Goal: Task Accomplishment & Management: Manage account settings

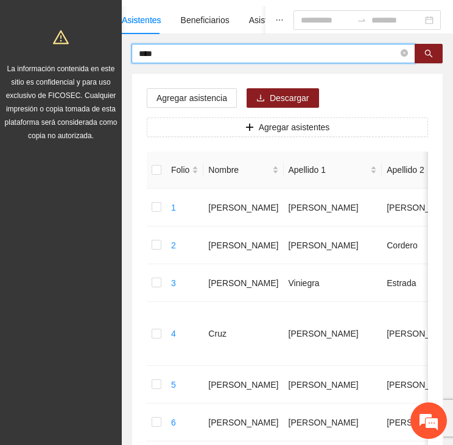
drag, startPoint x: 173, startPoint y: 51, endPoint x: 137, endPoint y: 50, distance: 35.9
click at [135, 52] on span "****" at bounding box center [274, 53] width 284 height 19
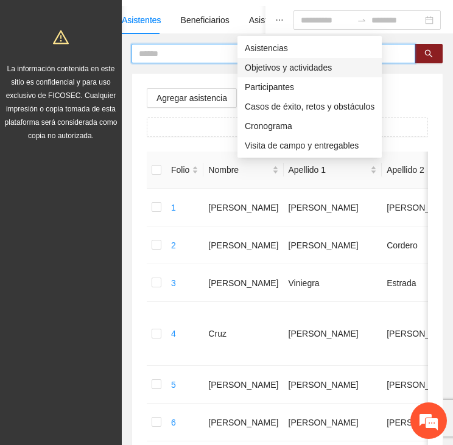
click at [285, 64] on span "Objetivos y actividades" at bounding box center [310, 67] width 130 height 13
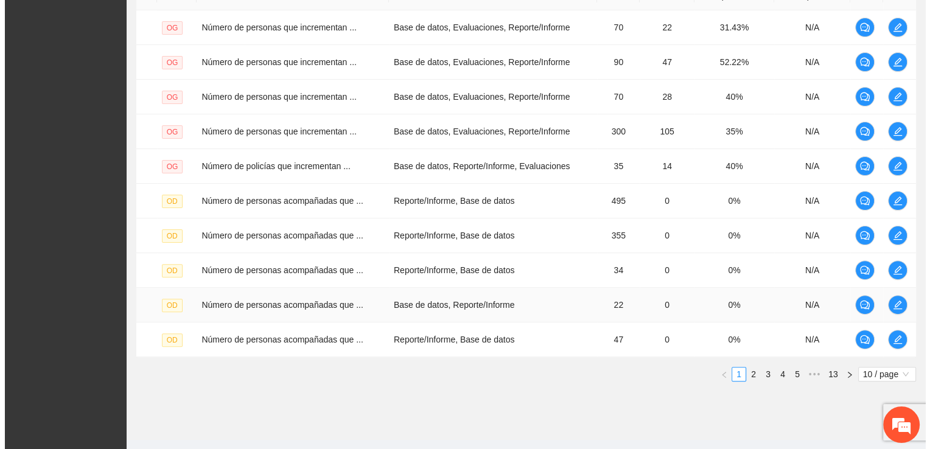
scroll to position [344, 0]
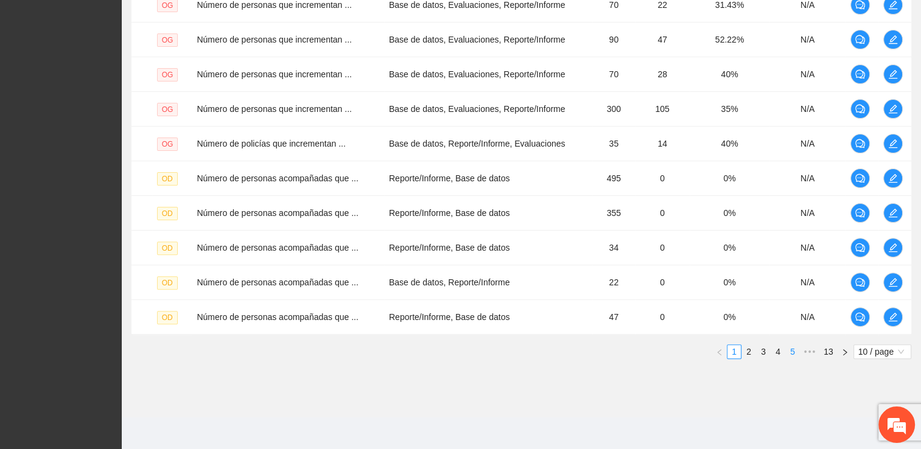
click at [452, 351] on link "4" at bounding box center [777, 351] width 13 height 13
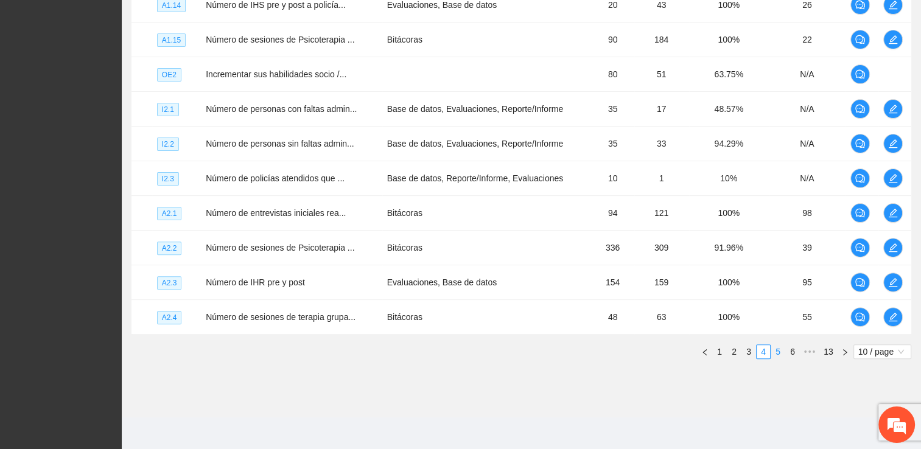
click at [452, 348] on link "5" at bounding box center [777, 351] width 13 height 13
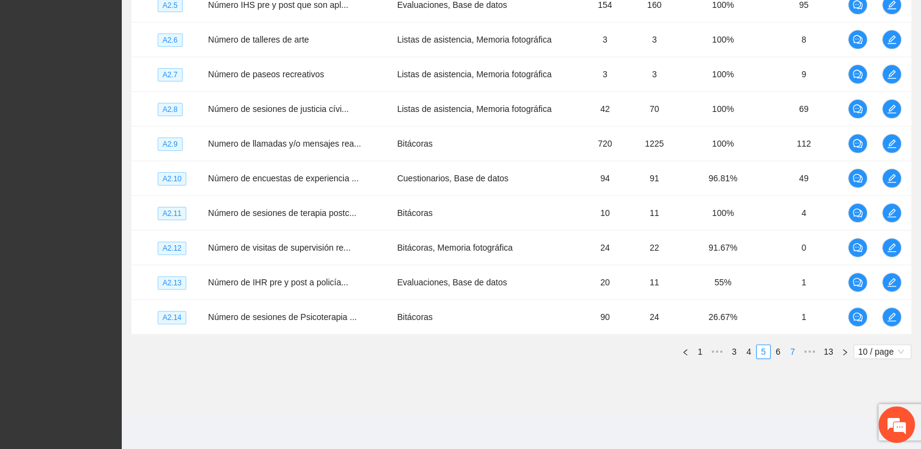
click at [452, 349] on link "6" at bounding box center [777, 351] width 13 height 13
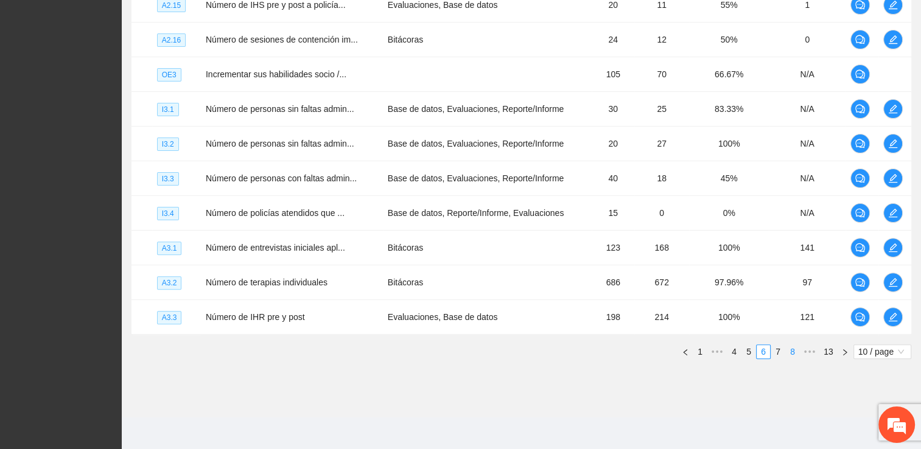
click at [452, 349] on link "8" at bounding box center [792, 351] width 13 height 13
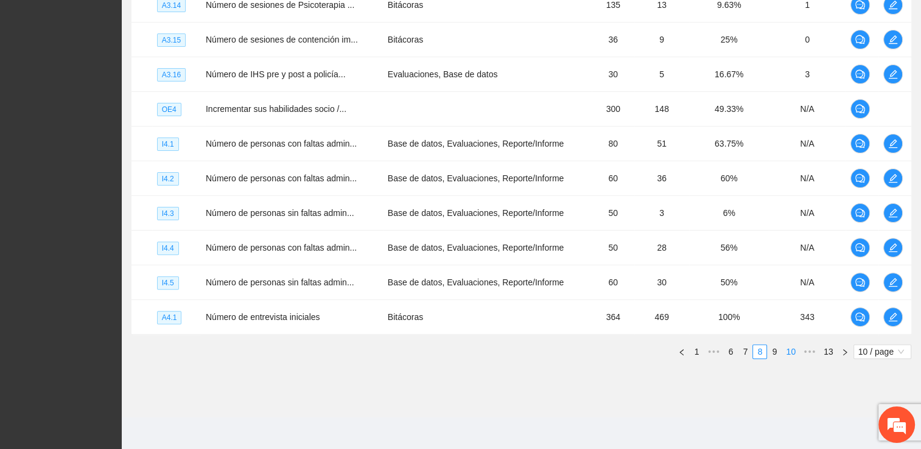
click at [452, 351] on link "9" at bounding box center [774, 351] width 13 height 13
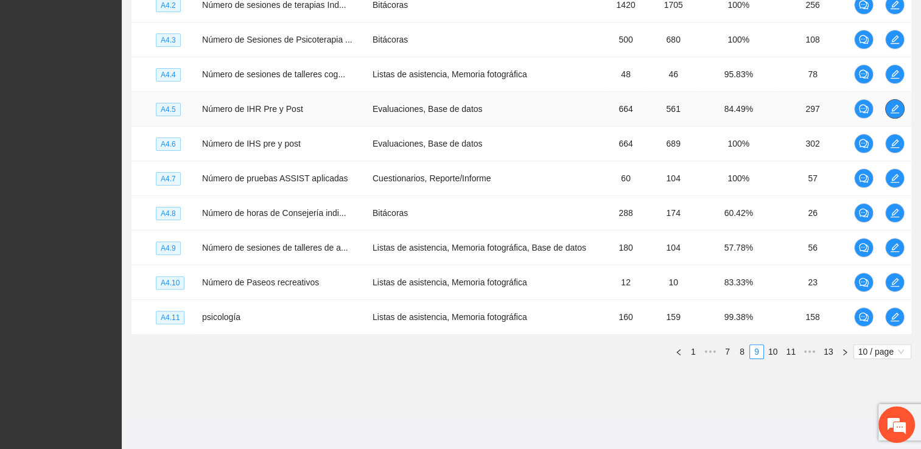
click at [452, 108] on icon "edit" at bounding box center [895, 109] width 10 height 10
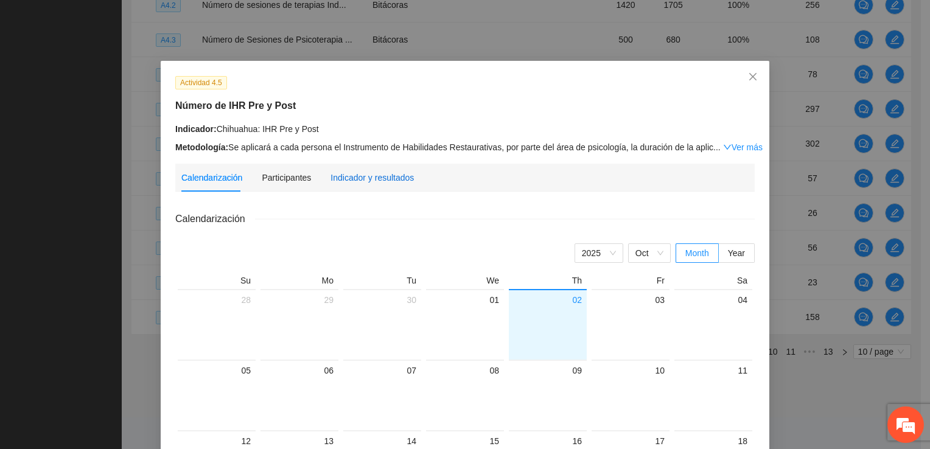
click at [362, 176] on div "Indicador y resultados" at bounding box center [372, 177] width 83 height 13
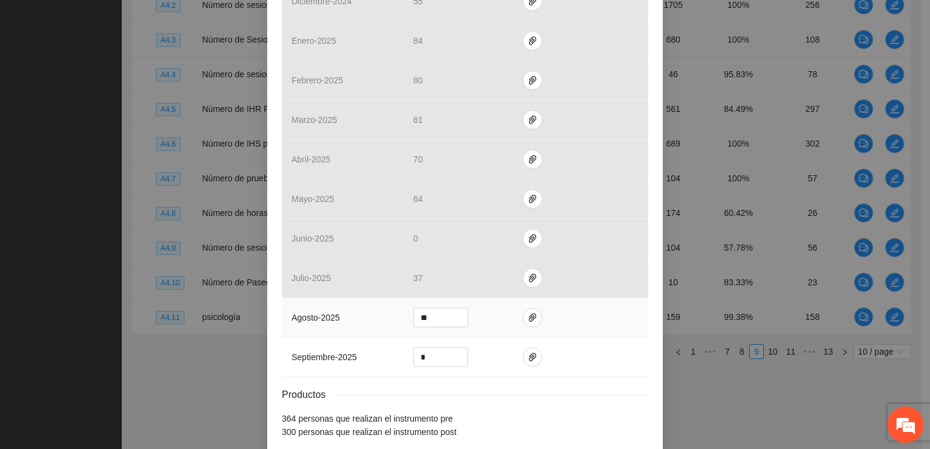
scroll to position [473, 0]
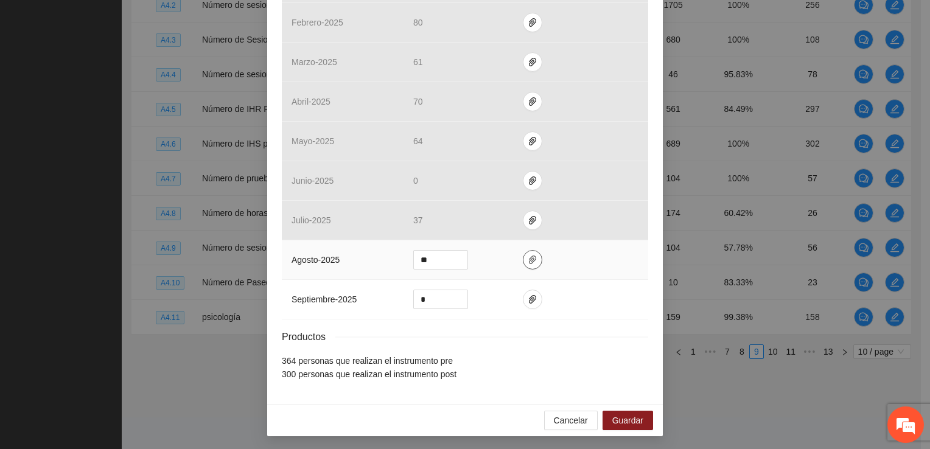
click at [452, 260] on icon "paper-clip" at bounding box center [533, 260] width 10 height 10
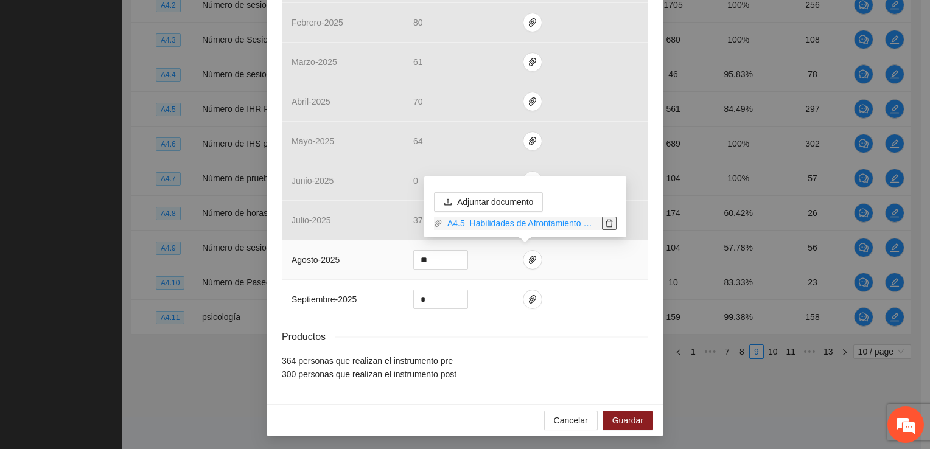
click at [452, 223] on icon "delete" at bounding box center [609, 223] width 9 height 9
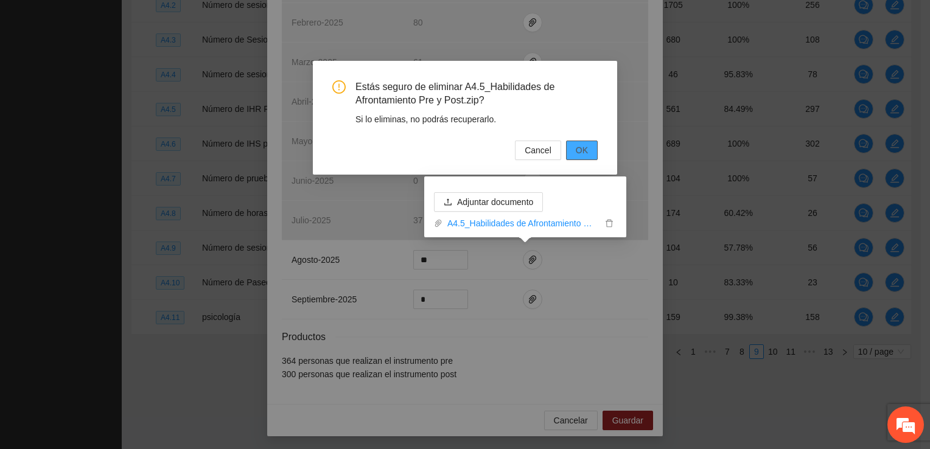
click at [452, 150] on span "OK" at bounding box center [582, 150] width 12 height 13
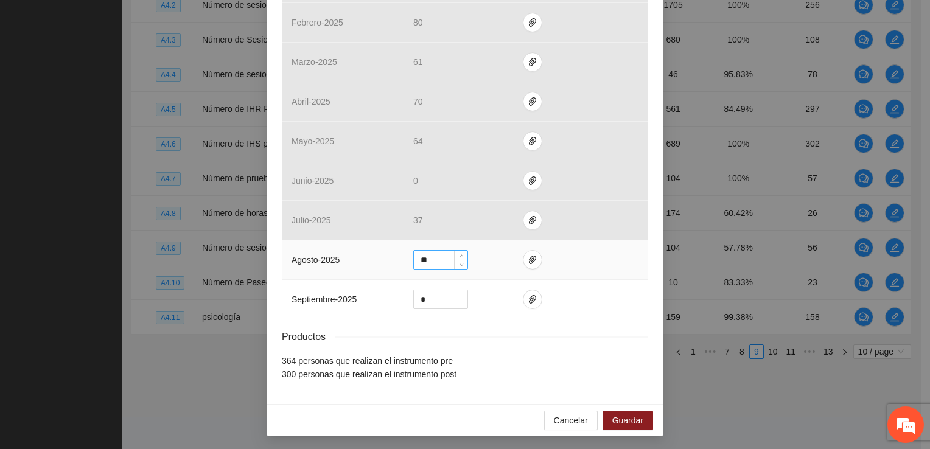
click at [440, 259] on input "**" at bounding box center [441, 260] width 54 height 18
drag, startPoint x: 407, startPoint y: 258, endPoint x: 385, endPoint y: 259, distance: 22.0
click at [385, 259] on tr "agosto - 2025 **" at bounding box center [465, 261] width 367 height 40
type input "**"
click at [452, 257] on icon "paper-clip" at bounding box center [533, 260] width 10 height 10
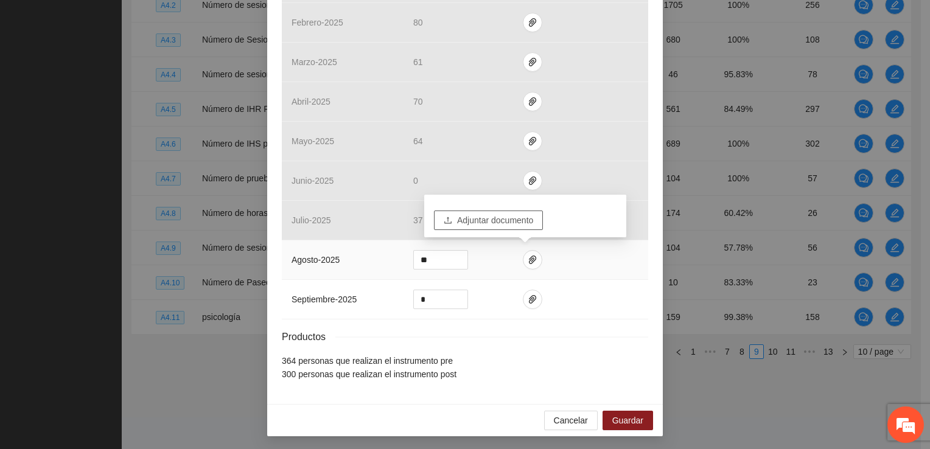
click at [452, 222] on span "Adjuntar documento" at bounding box center [495, 220] width 76 height 13
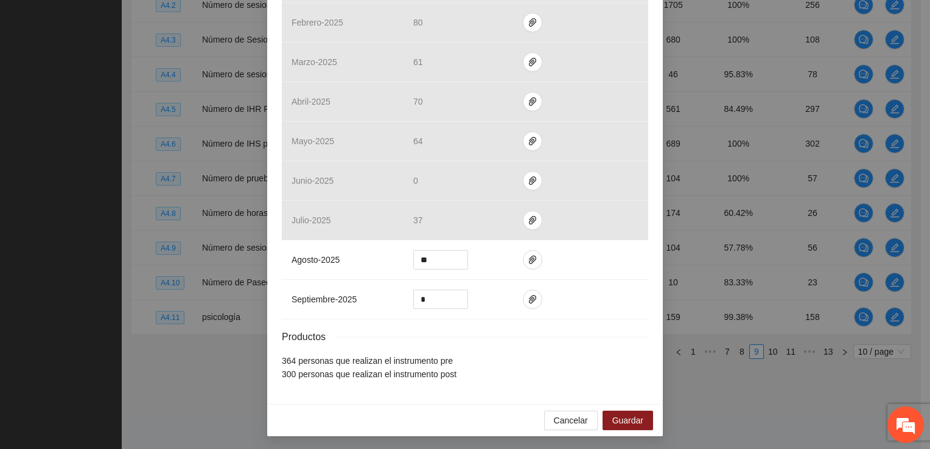
click at [452, 352] on div "Resultados Meta: 664 Reales: 588 Cumplimiento: 88.55 % Medios de verificación M…" at bounding box center [465, 59] width 367 height 643
click at [452, 261] on icon "paper-clip" at bounding box center [533, 260] width 10 height 10
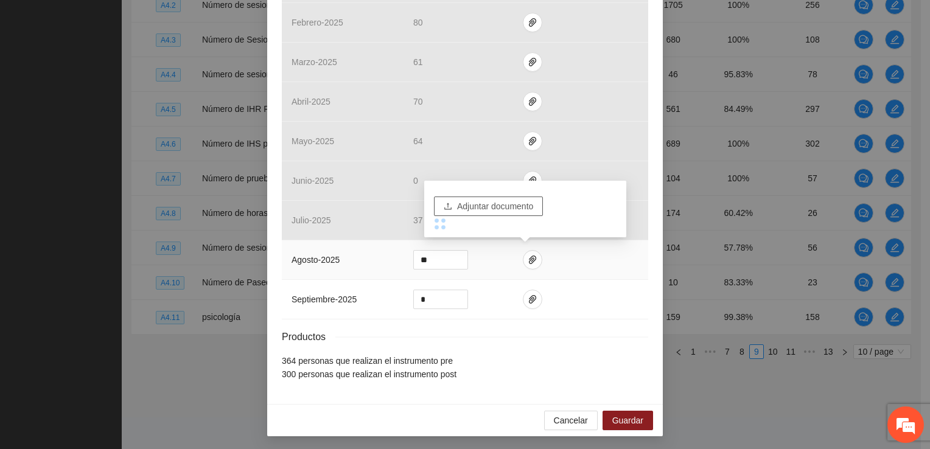
click at [452, 210] on span "Adjuntar documento" at bounding box center [495, 206] width 76 height 13
click at [452, 232] on div "Adjuntar documento Subiendo Archivo" at bounding box center [525, 209] width 202 height 56
click at [452, 203] on icon "upload" at bounding box center [448, 206] width 9 height 9
click at [452, 256] on icon "paper-clip" at bounding box center [533, 260] width 10 height 10
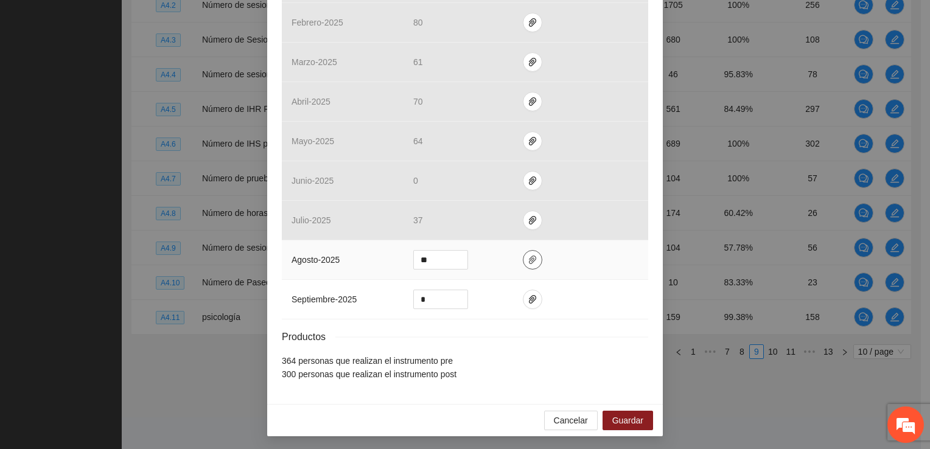
click at [452, 256] on icon "paper-clip" at bounding box center [533, 260] width 10 height 10
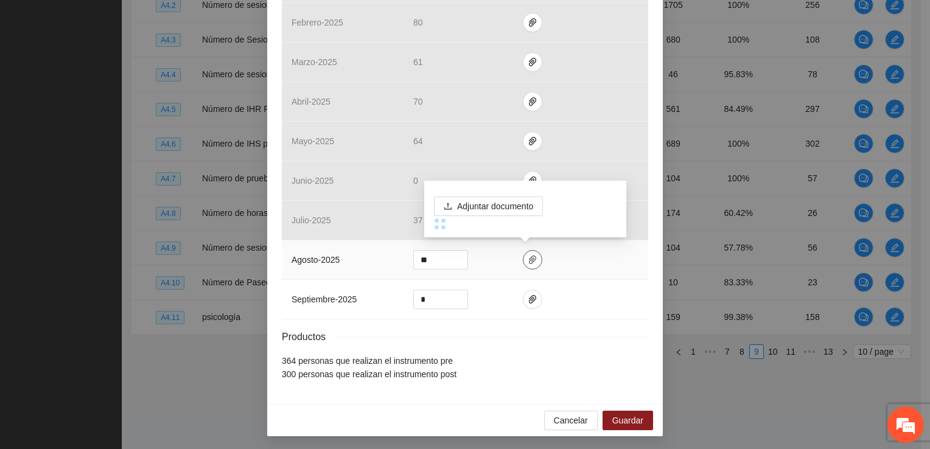
click at [452, 256] on icon "paper-clip" at bounding box center [533, 260] width 10 height 10
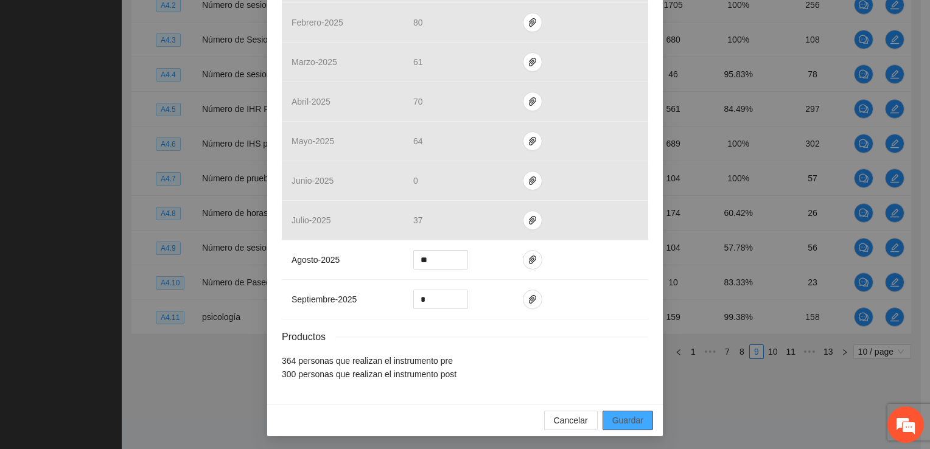
click at [452, 418] on span "Guardar" at bounding box center [628, 420] width 31 height 13
click at [452, 259] on icon "paper-clip" at bounding box center [533, 260] width 10 height 10
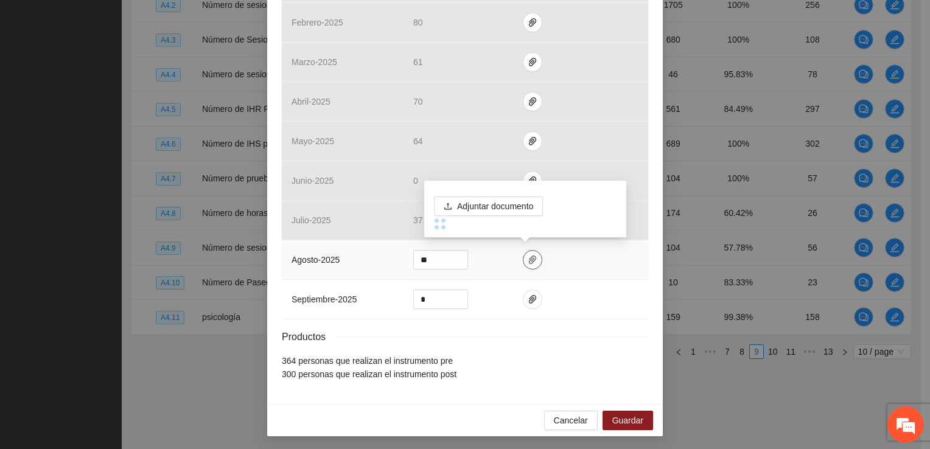
click at [452, 261] on icon "paper-clip" at bounding box center [532, 260] width 7 height 9
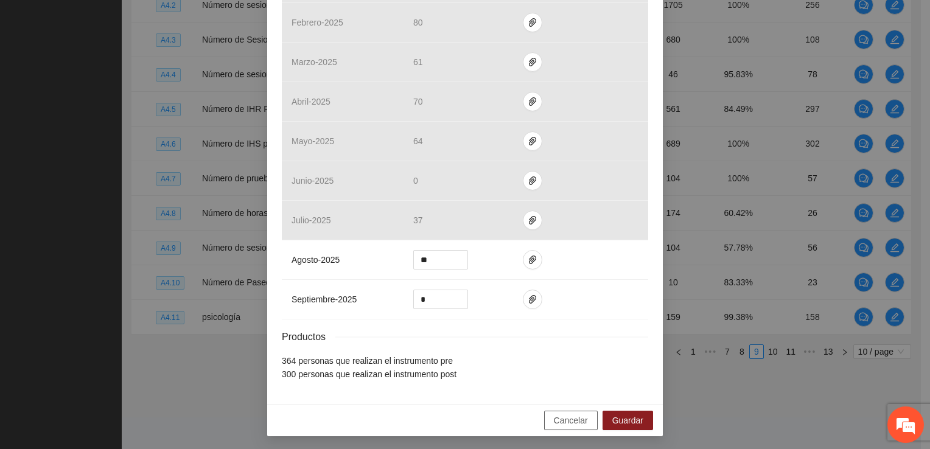
click at [452, 420] on span "Cancelar" at bounding box center [571, 420] width 34 height 13
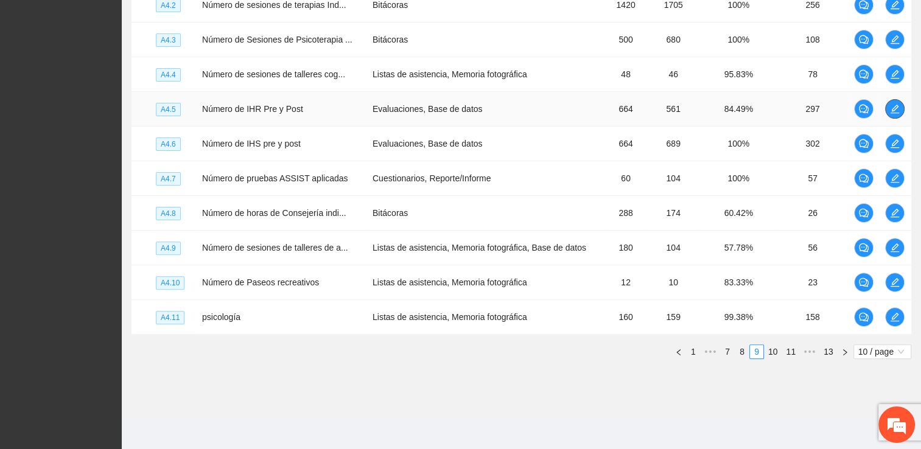
click at [452, 111] on icon "edit" at bounding box center [895, 109] width 10 height 10
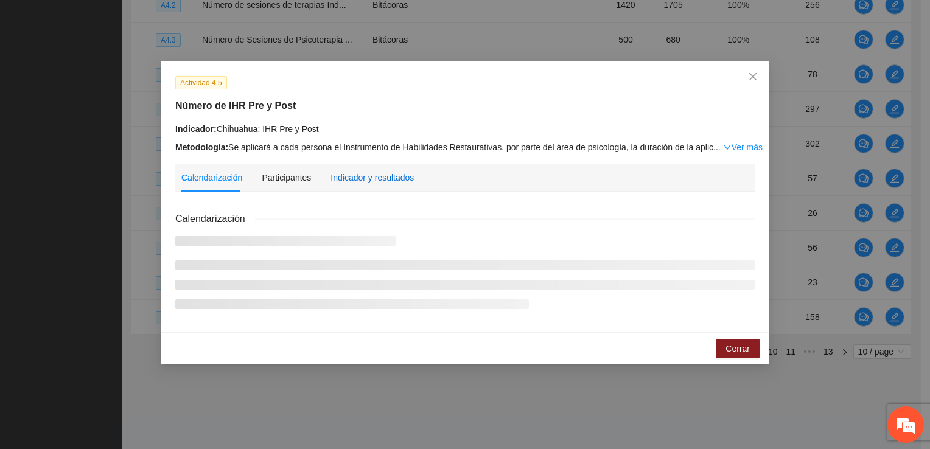
click at [382, 181] on div "Indicador y resultados" at bounding box center [372, 177] width 83 height 13
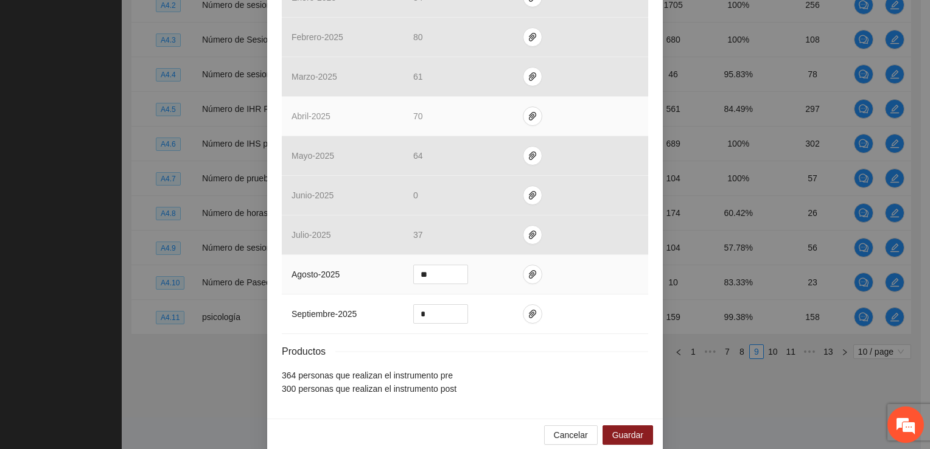
scroll to position [473, 0]
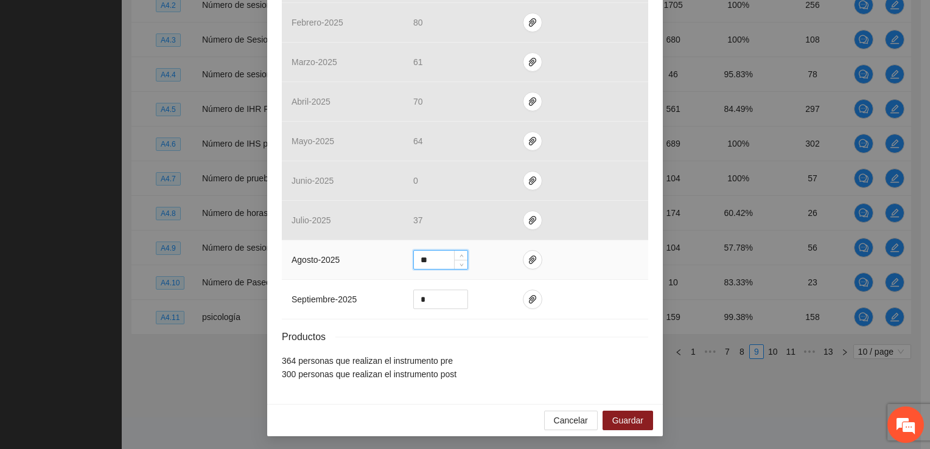
drag, startPoint x: 436, startPoint y: 259, endPoint x: 401, endPoint y: 259, distance: 35.3
click at [404, 259] on td "**" at bounding box center [459, 261] width 110 height 40
type input "**"
click at [452, 259] on icon "paper-clip" at bounding box center [532, 260] width 7 height 9
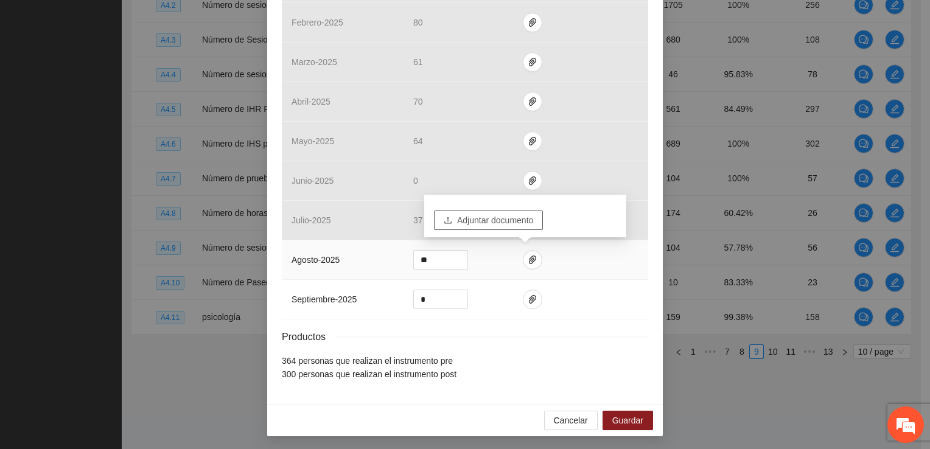
click at [452, 225] on span "Adjuntar documento" at bounding box center [495, 220] width 76 height 13
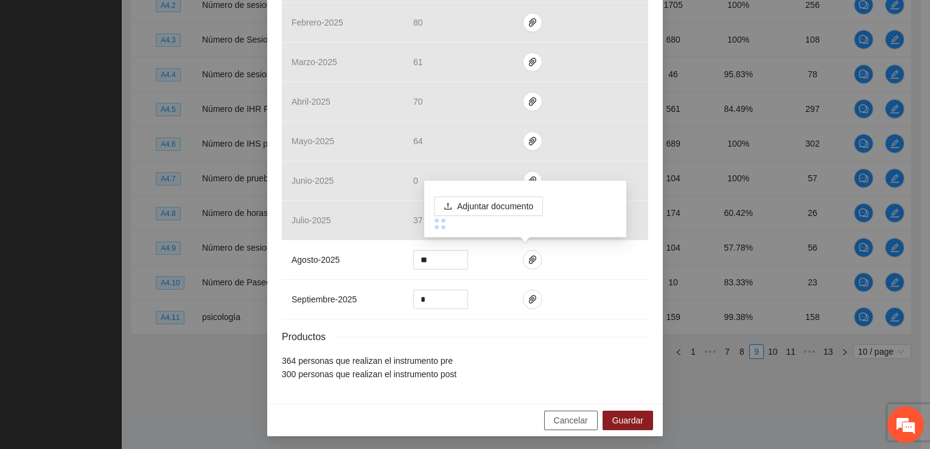
click at [452, 414] on span "Cancelar" at bounding box center [571, 420] width 34 height 13
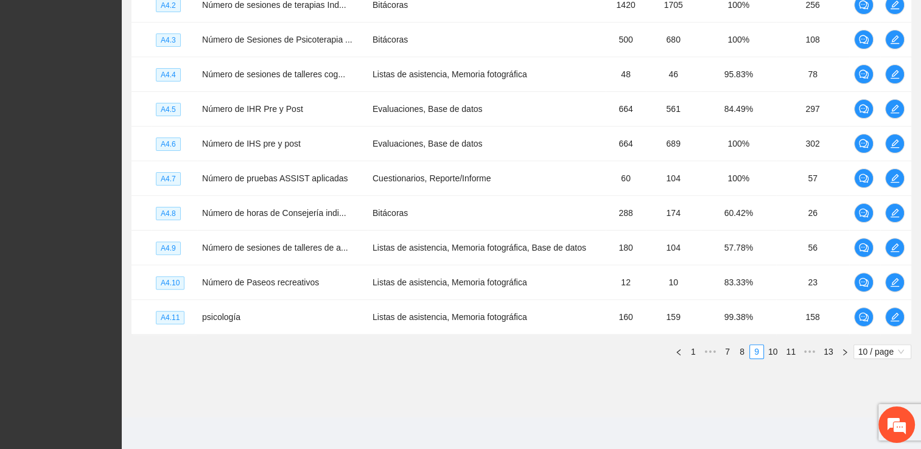
click at [452, 372] on div "Objetivo general Meta: 565.00 Real: 216.00 Cumplimiento: 39.73 % Objetivos espe…" at bounding box center [521, 83] width 799 height 591
click at [452, 111] on icon "edit" at bounding box center [895, 109] width 10 height 10
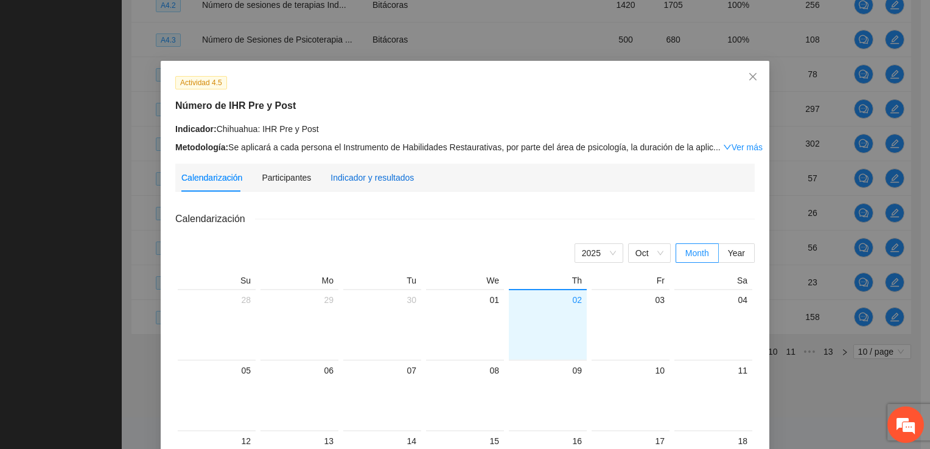
click at [364, 179] on div "Indicador y resultados" at bounding box center [372, 177] width 83 height 13
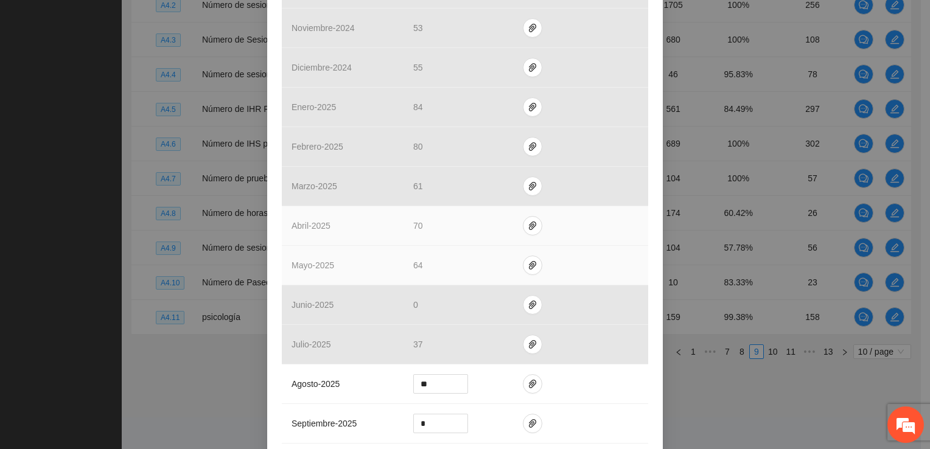
scroll to position [365, 0]
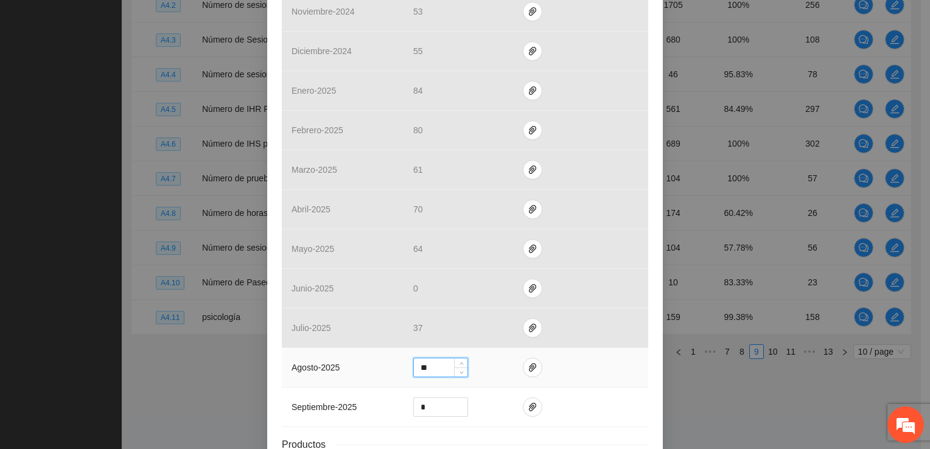
drag, startPoint x: 429, startPoint y: 364, endPoint x: 396, endPoint y: 367, distance: 32.4
click at [394, 367] on tr "agosto - 2025 **" at bounding box center [465, 368] width 367 height 40
type input "**"
click at [452, 365] on icon "paper-clip" at bounding box center [532, 368] width 7 height 9
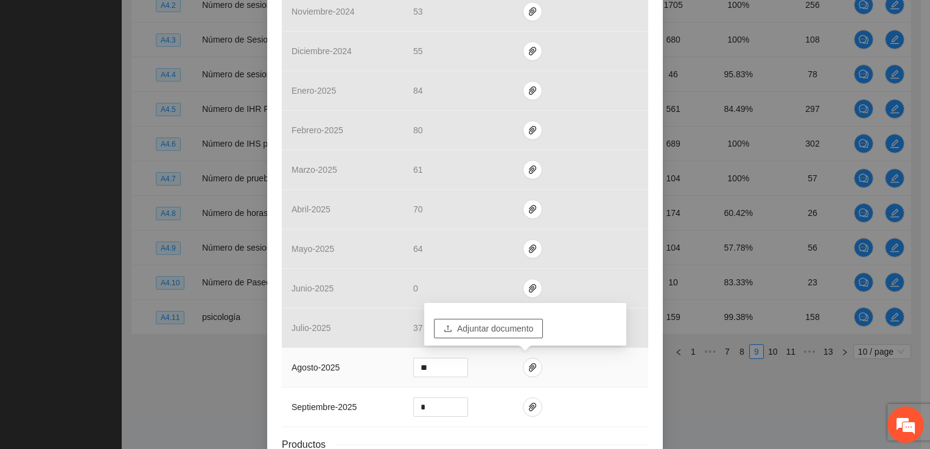
click at [452, 332] on span "Adjuntar documento" at bounding box center [495, 328] width 76 height 13
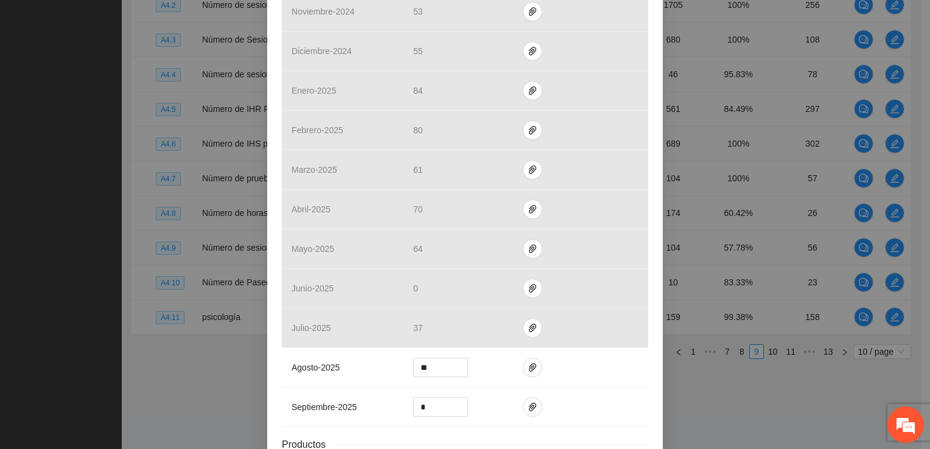
click at [452, 384] on div "Actividad 4.5 Número de IHR Pre y Post Indicador: [GEOGRAPHIC_DATA]: IHR Pre y …" at bounding box center [465, 224] width 930 height 449
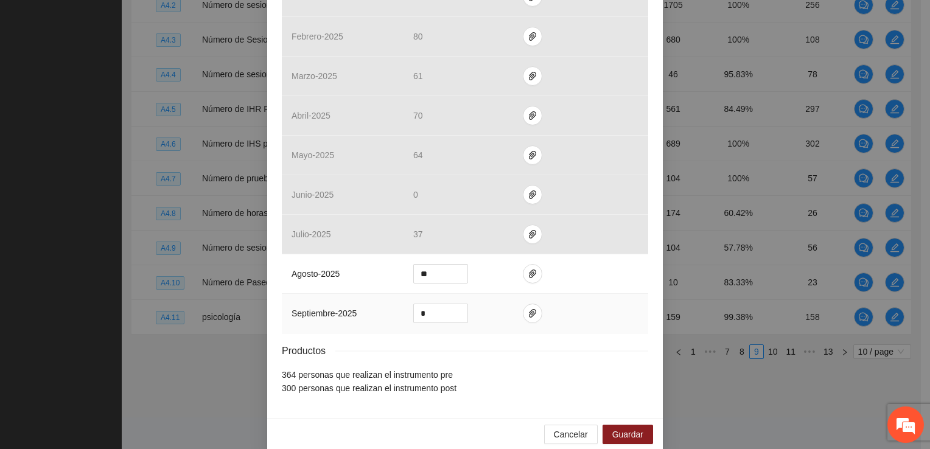
scroll to position [473, 0]
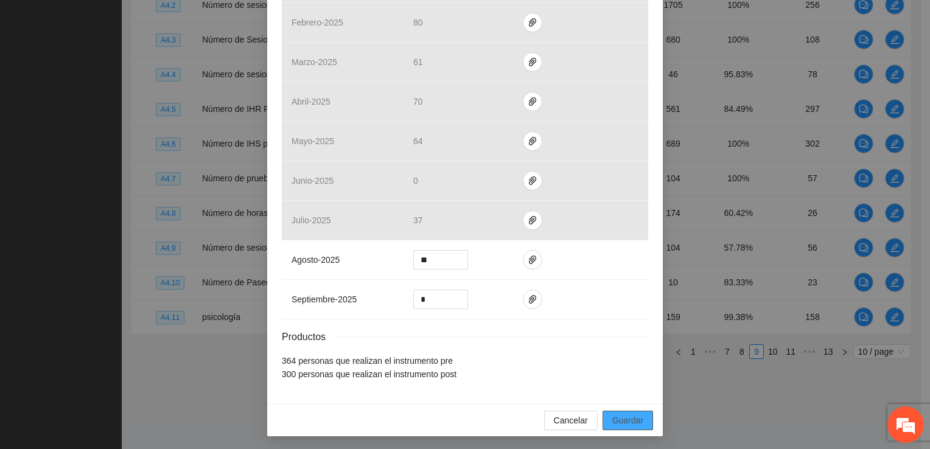
click at [452, 421] on span "Guardar" at bounding box center [628, 420] width 31 height 13
click at [452, 418] on span "Guardar" at bounding box center [628, 420] width 31 height 13
click at [452, 391] on div "Actividad 4.5 Número de IHR Pre y Post Indicador: [GEOGRAPHIC_DATA]: IHR Pre y …" at bounding box center [465, 224] width 930 height 449
click at [452, 376] on div "Actividad 4.5 Número de IHR Pre y Post Indicador: [GEOGRAPHIC_DATA]: IHR Pre y …" at bounding box center [465, 224] width 930 height 449
click at [452, 415] on span "Guardar" at bounding box center [628, 420] width 31 height 13
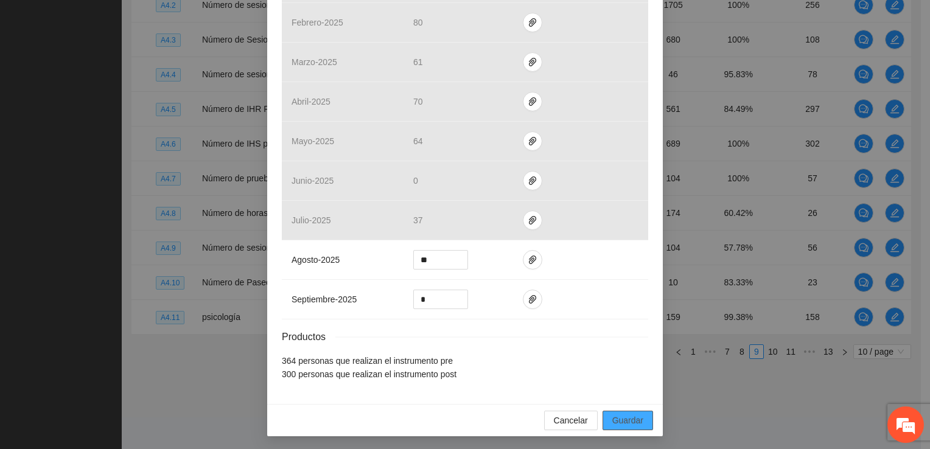
click at [452, 415] on span "Guardar" at bounding box center [628, 420] width 31 height 13
click at [452, 398] on div "Actividad 4.5 Número de IHR Pre y Post Indicador: [GEOGRAPHIC_DATA]: IHR Pre y …" at bounding box center [465, 224] width 930 height 449
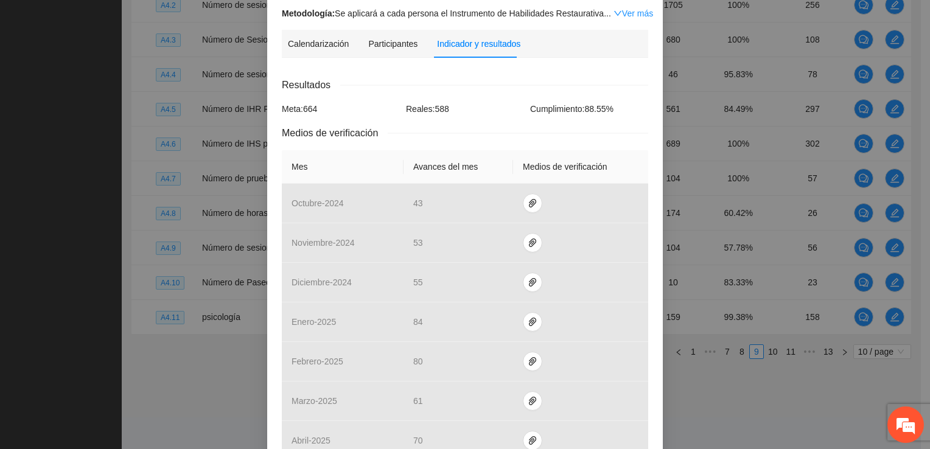
scroll to position [0, 0]
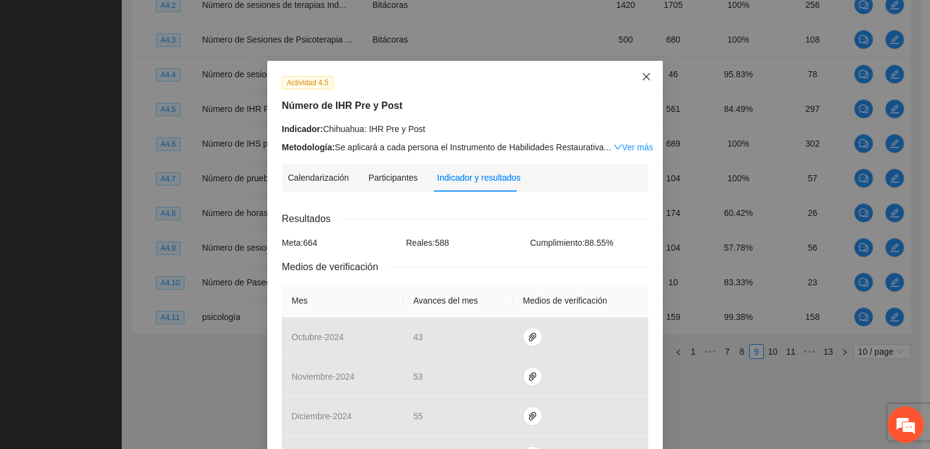
click at [452, 79] on icon "close" at bounding box center [647, 77] width 10 height 10
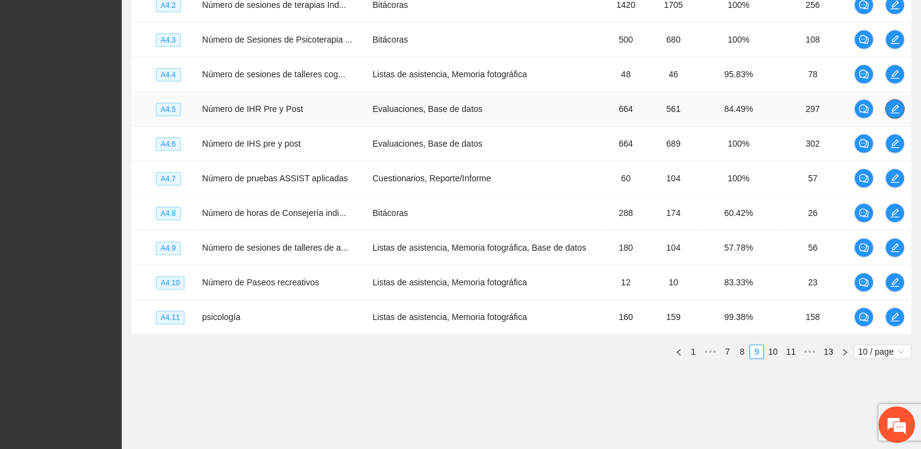
click at [452, 106] on icon "edit" at bounding box center [895, 109] width 9 height 9
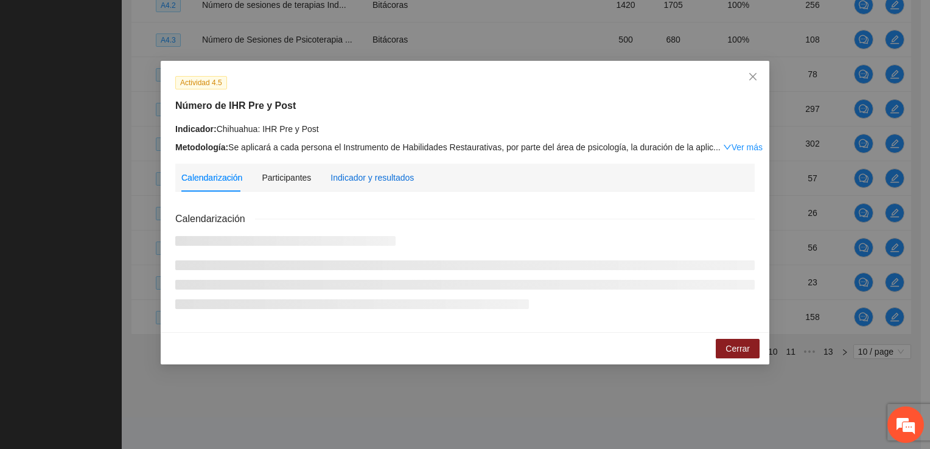
click at [331, 173] on div "Indicador y resultados" at bounding box center [372, 177] width 83 height 13
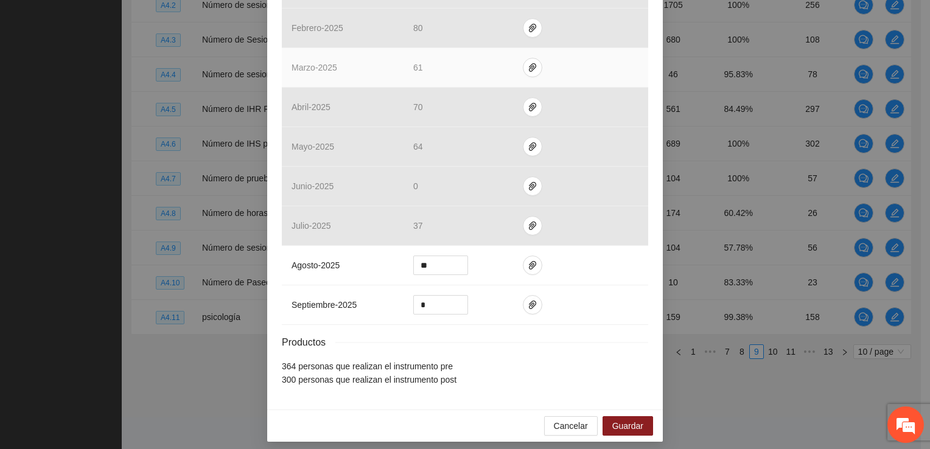
scroll to position [473, 0]
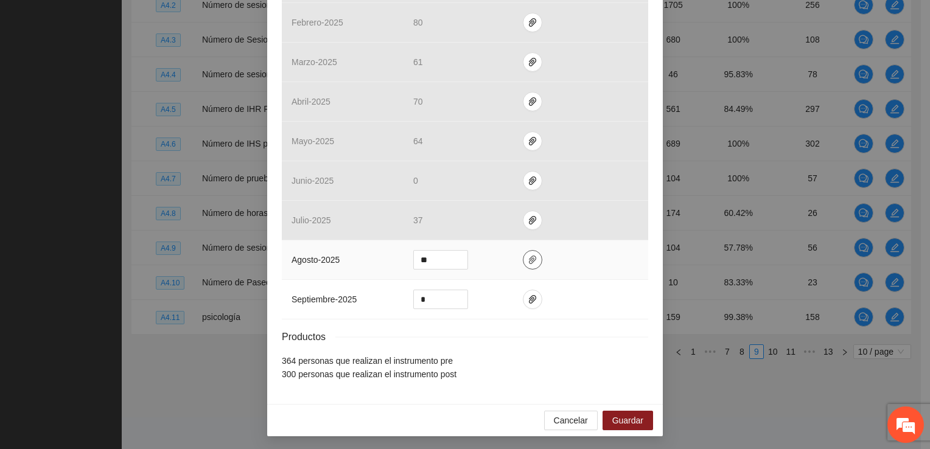
click at [452, 261] on icon "paper-clip" at bounding box center [533, 260] width 10 height 10
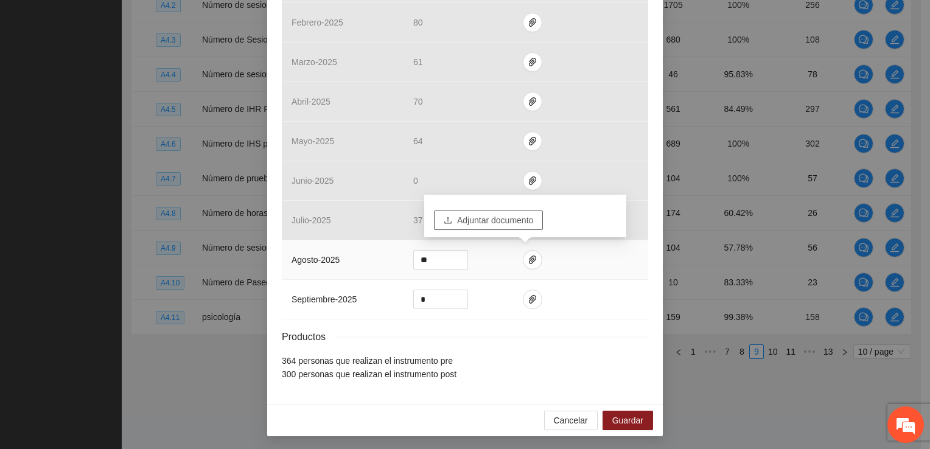
click at [448, 220] on icon "upload" at bounding box center [448, 220] width 9 height 9
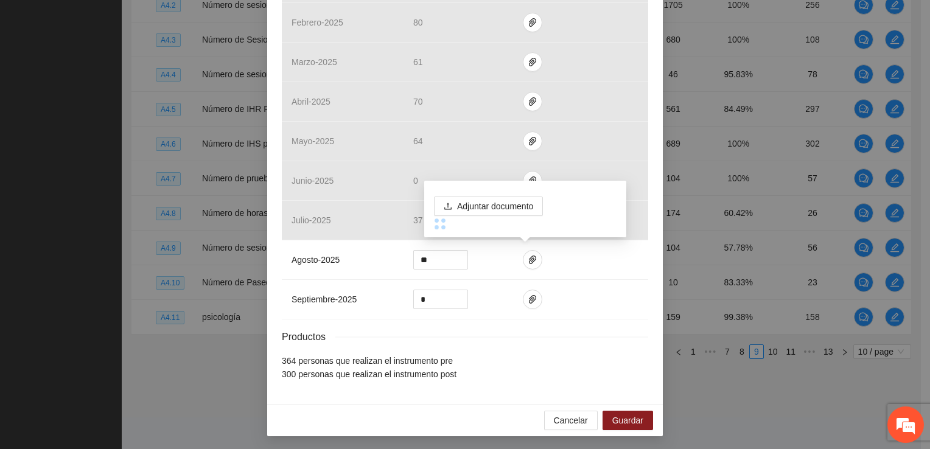
click at [452, 408] on div "Actividad 4.5 Número de IHR Pre y Post Indicador: [GEOGRAPHIC_DATA]: IHR Pre y …" at bounding box center [465, 224] width 930 height 449
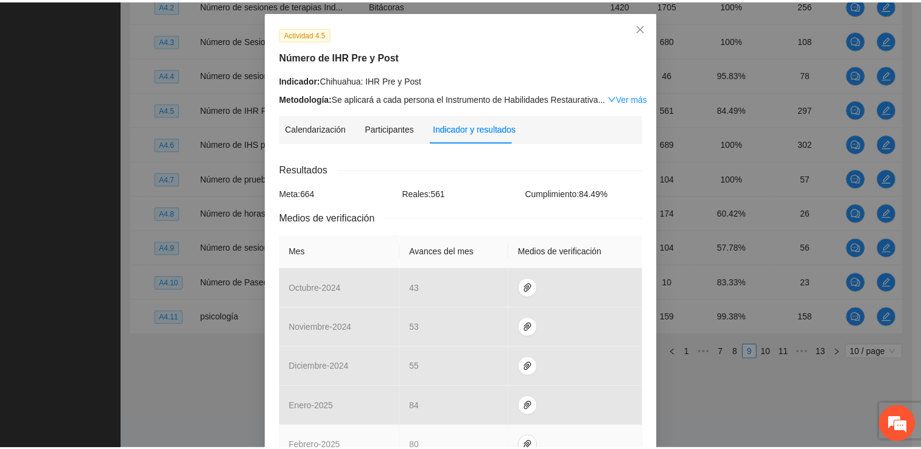
scroll to position [47, 0]
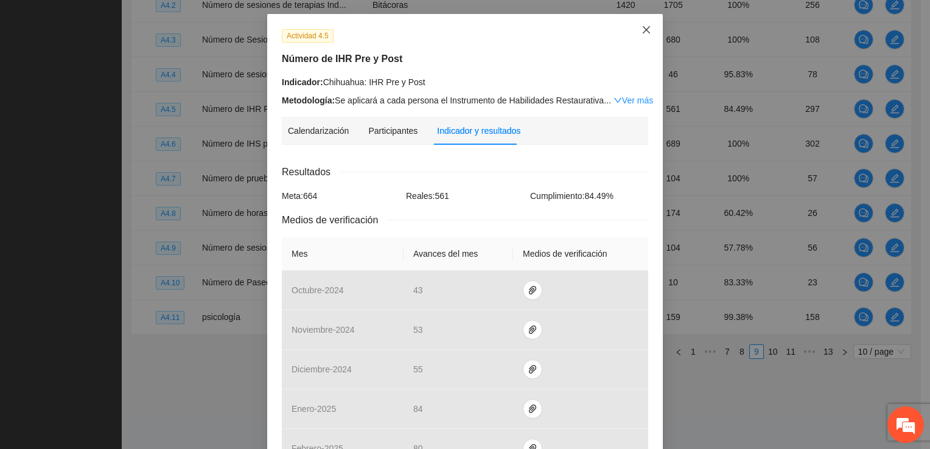
click at [452, 34] on icon "close" at bounding box center [647, 30] width 10 height 10
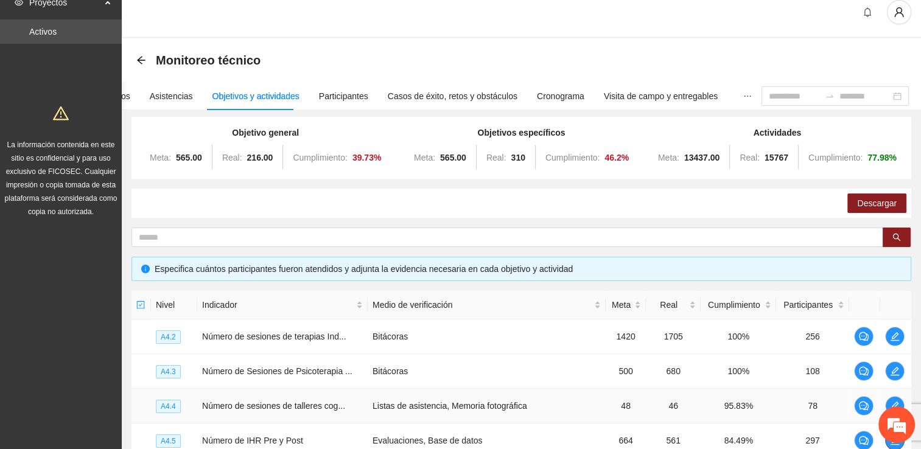
scroll to position [0, 0]
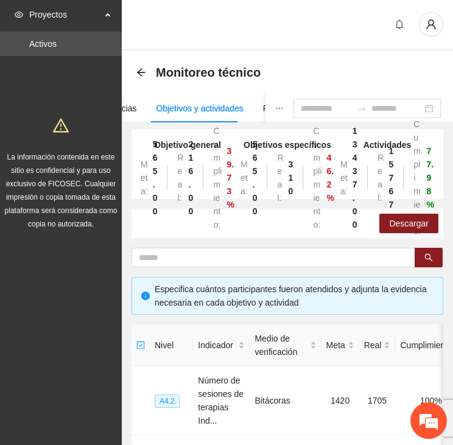
click at [301, 60] on div "Monitoreo técnico" at bounding box center [287, 72] width 302 height 24
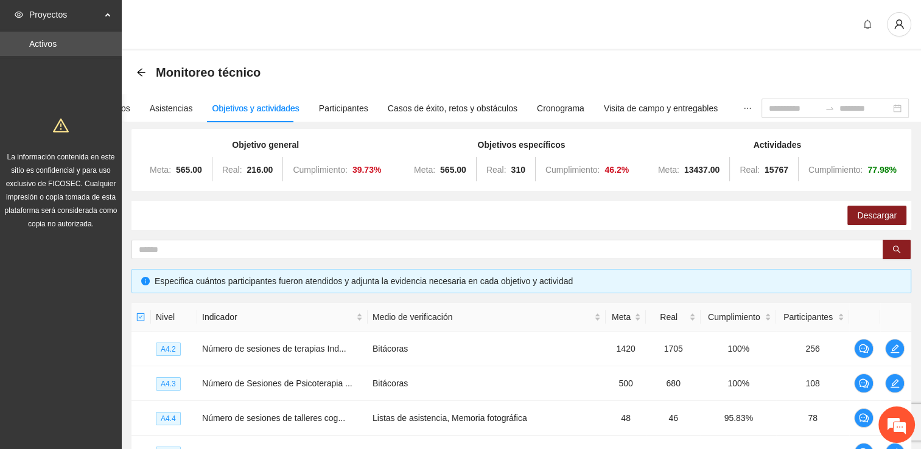
click at [261, 111] on div "Objetivos y actividades" at bounding box center [256, 108] width 87 height 13
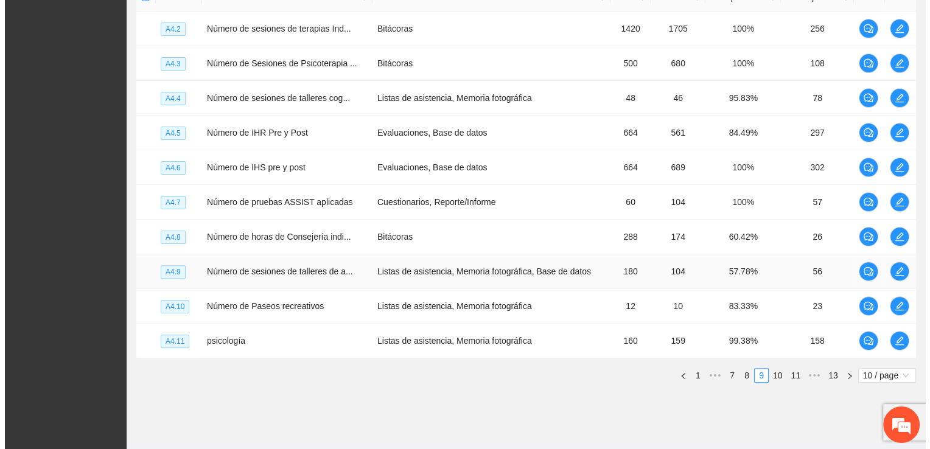
scroll to position [344, 0]
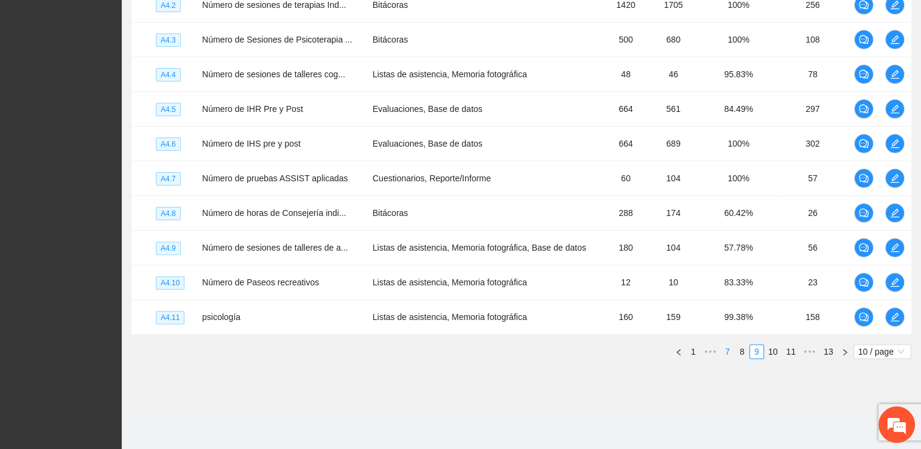
click at [452, 351] on link "8" at bounding box center [742, 351] width 13 height 13
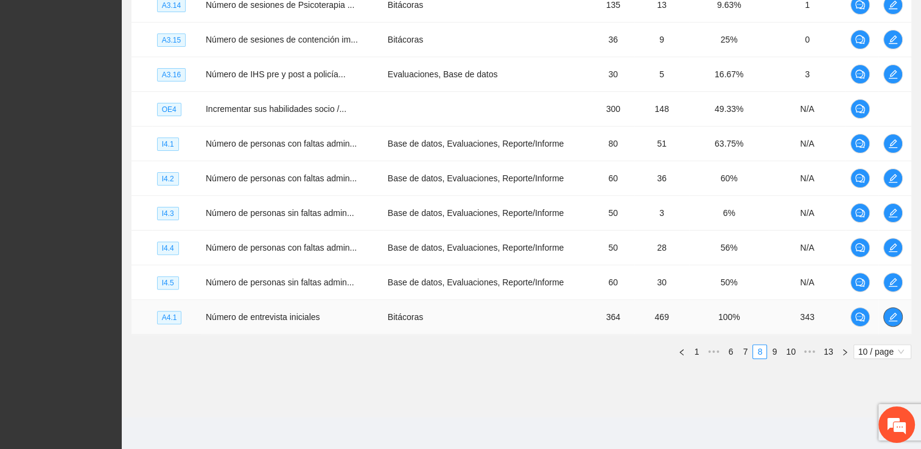
click at [452, 314] on span "edit" at bounding box center [893, 317] width 18 height 10
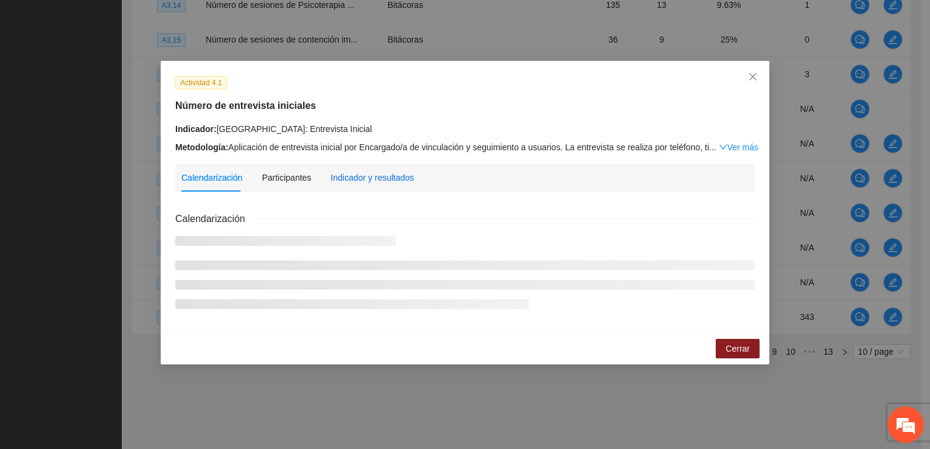
click at [364, 178] on div "Indicador y resultados" at bounding box center [372, 177] width 83 height 13
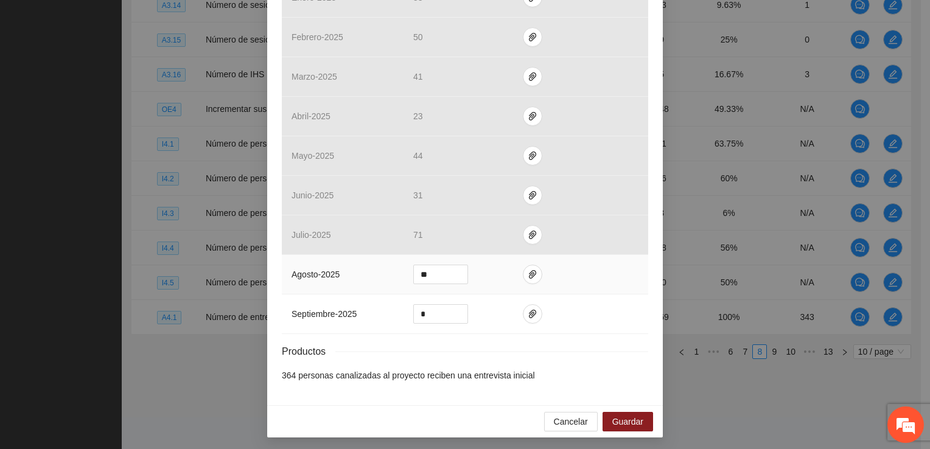
scroll to position [460, 0]
click at [452, 423] on span "Guardar" at bounding box center [628, 420] width 31 height 13
click at [452, 418] on button "Guardar" at bounding box center [628, 420] width 51 height 19
click at [452, 401] on div "Actividad 4.1 Número de entrevista iniciales Indicador: [GEOGRAPHIC_DATA]: Entr…" at bounding box center [465, 224] width 930 height 449
click at [452, 420] on button "Guardar" at bounding box center [628, 420] width 51 height 19
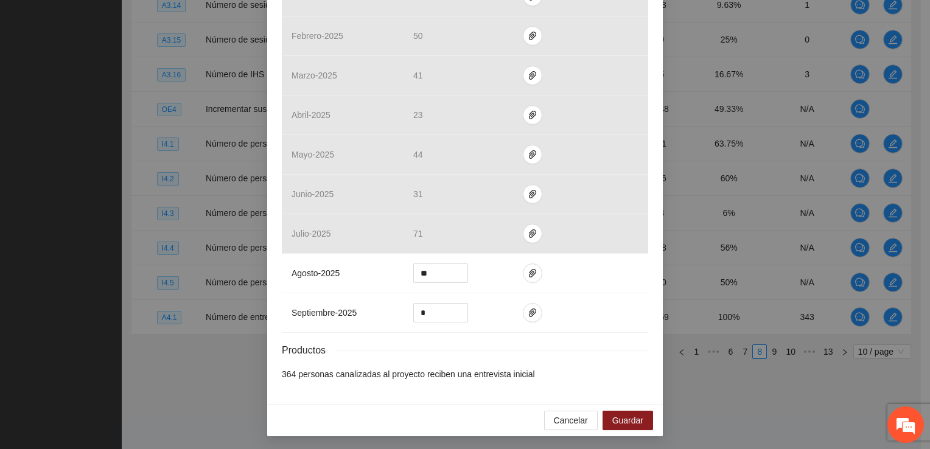
click at [452, 399] on div "Actividad 4.1 Número de entrevista iniciales Indicador: [GEOGRAPHIC_DATA]: Entr…" at bounding box center [465, 224] width 930 height 449
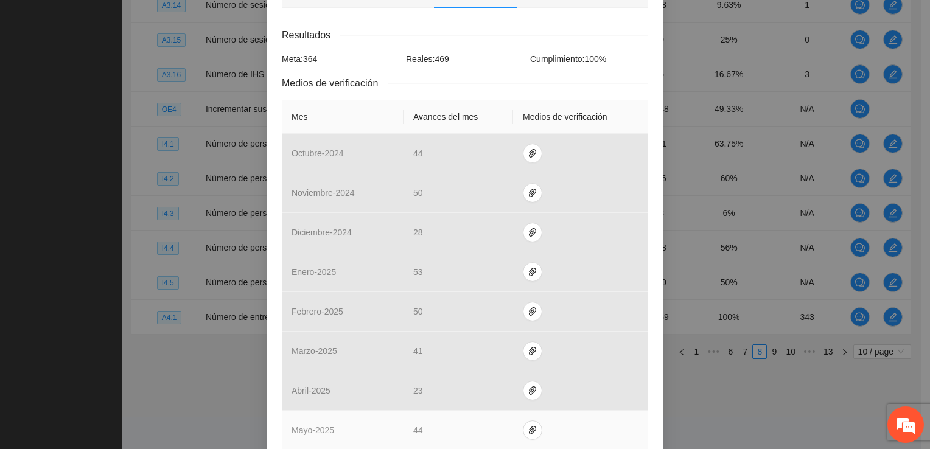
scroll to position [33, 0]
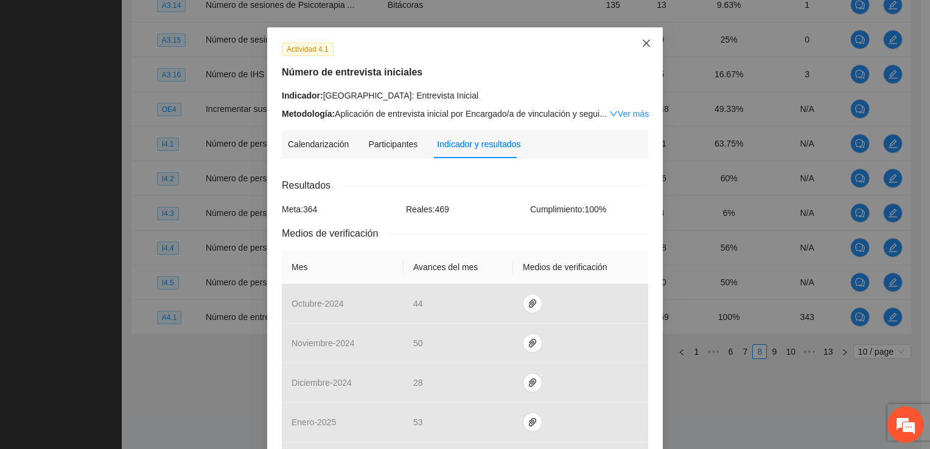
click at [452, 44] on icon "close" at bounding box center [646, 43] width 7 height 7
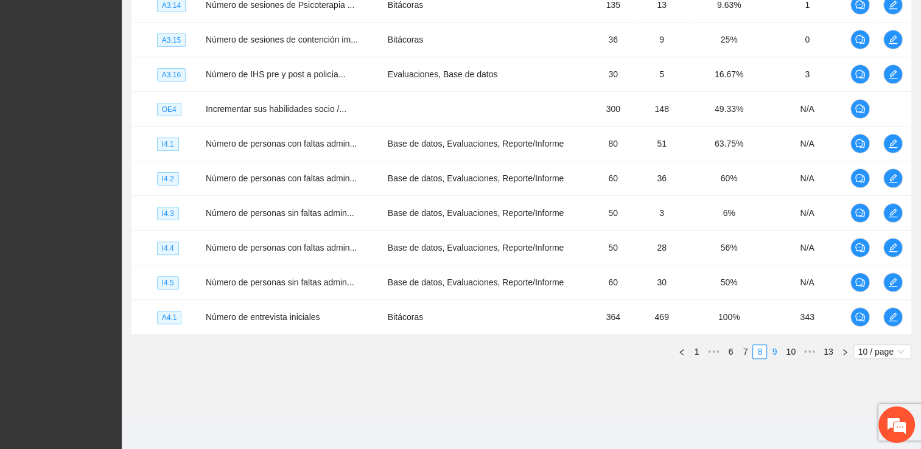
click at [452, 349] on link "9" at bounding box center [774, 351] width 13 height 13
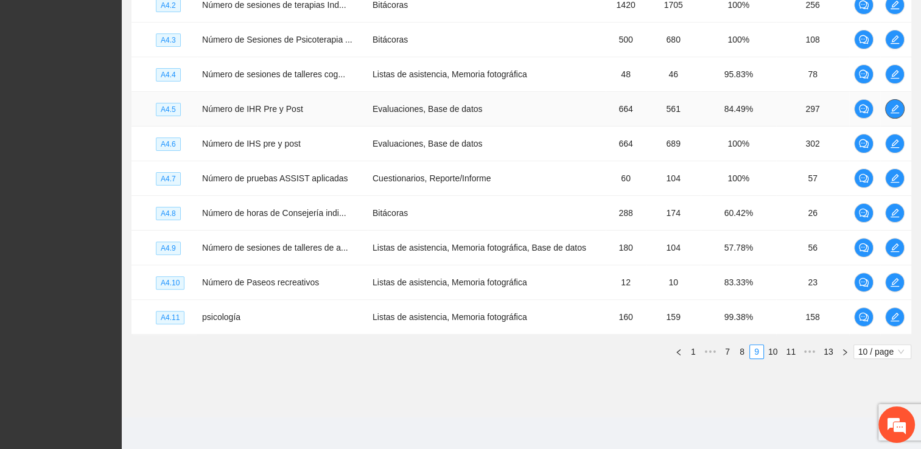
click at [452, 108] on icon "edit" at bounding box center [895, 109] width 10 height 10
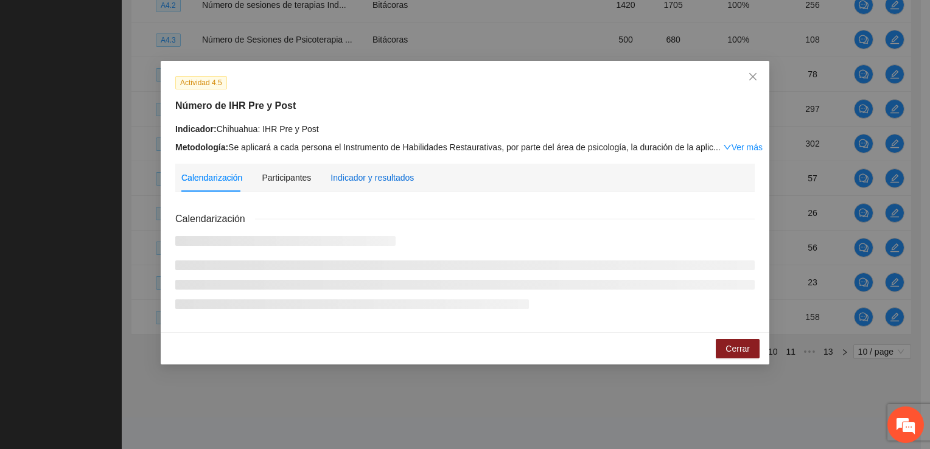
click at [358, 177] on div "Indicador y resultados" at bounding box center [372, 177] width 83 height 13
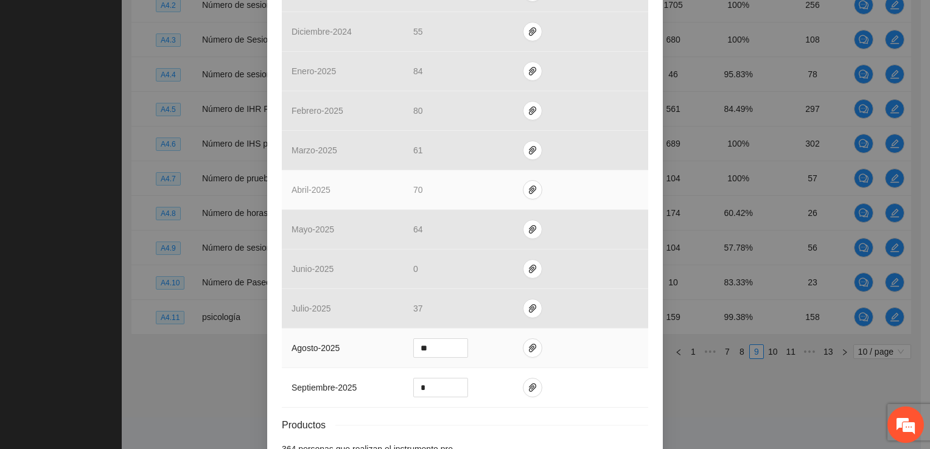
scroll to position [473, 0]
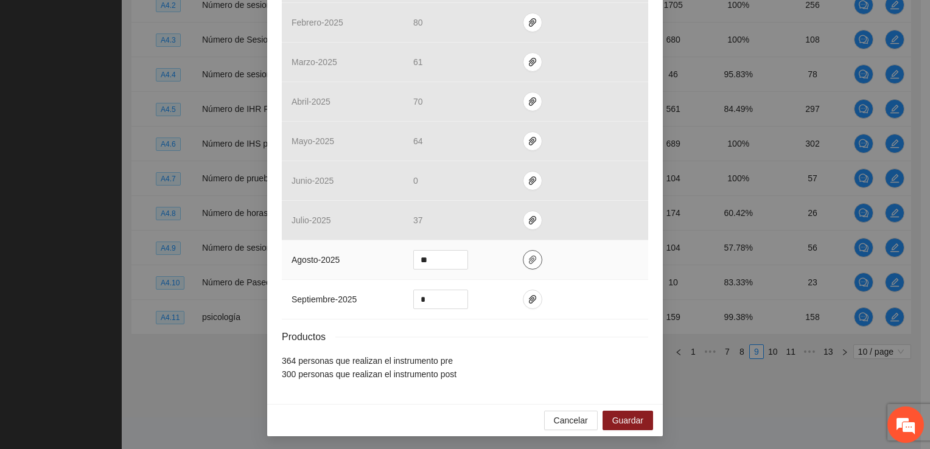
click at [452, 255] on icon "paper-clip" at bounding box center [533, 260] width 10 height 10
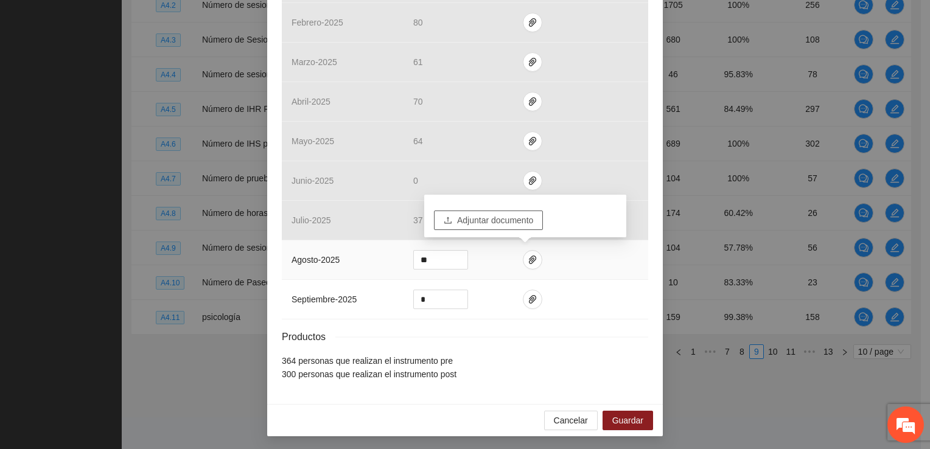
click at [452, 219] on span "Adjuntar documento" at bounding box center [495, 220] width 76 height 13
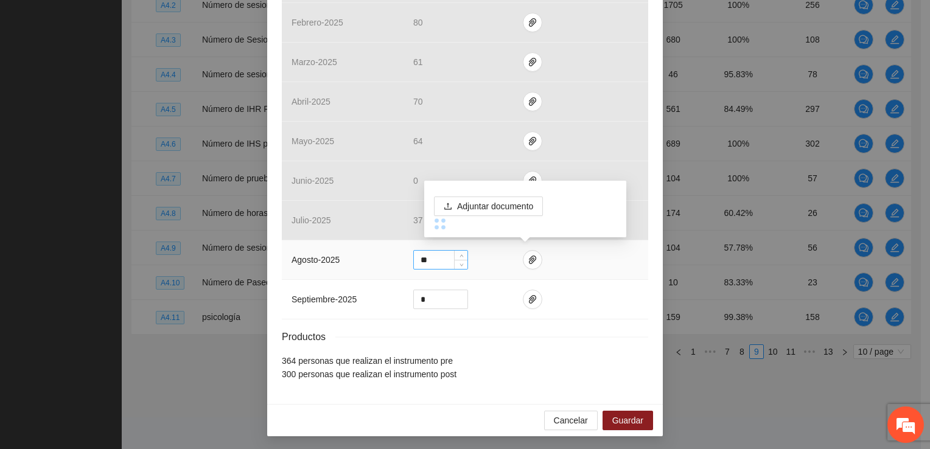
click at [439, 261] on input "**" at bounding box center [441, 260] width 54 height 18
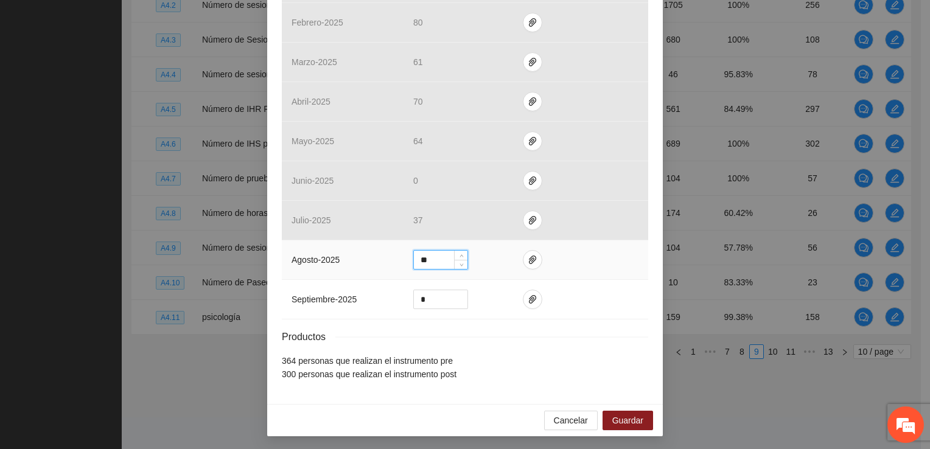
drag, startPoint x: 434, startPoint y: 259, endPoint x: 397, endPoint y: 256, distance: 36.7
click at [397, 256] on tr "agosto - 2025 **" at bounding box center [465, 261] width 367 height 40
type input "**"
click at [452, 422] on span "Guardar" at bounding box center [628, 420] width 31 height 13
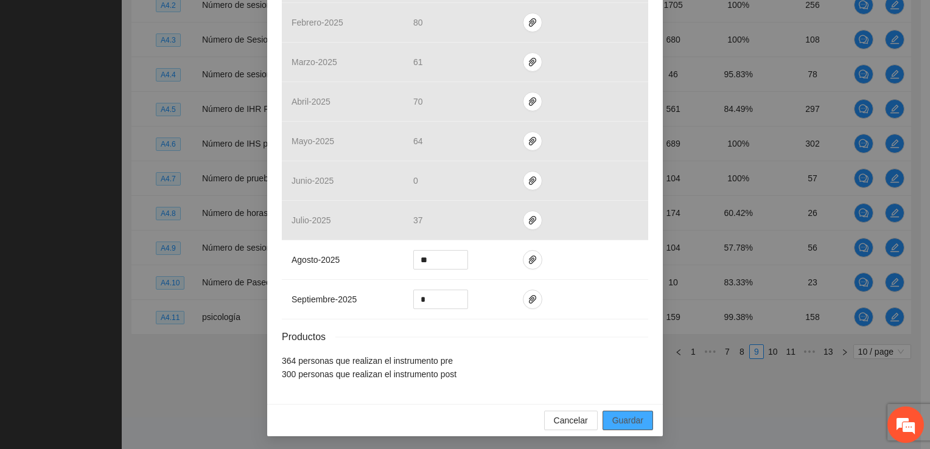
click at [452, 422] on span "Guardar" at bounding box center [628, 420] width 31 height 13
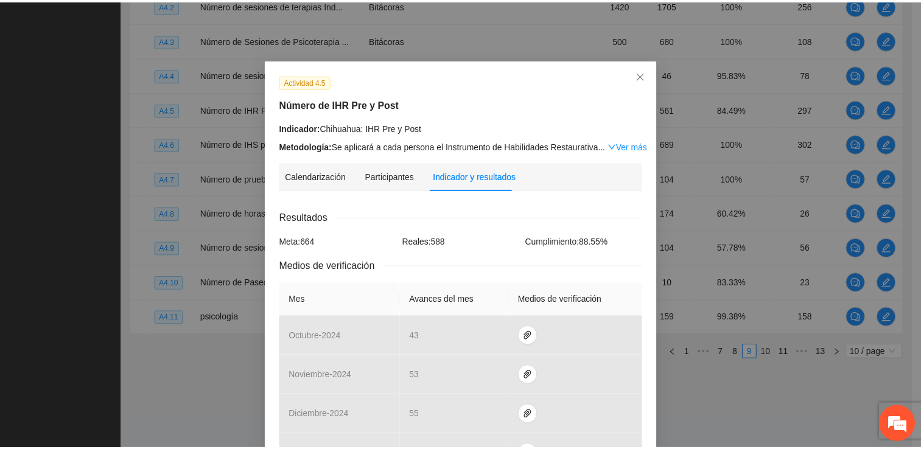
scroll to position [0, 0]
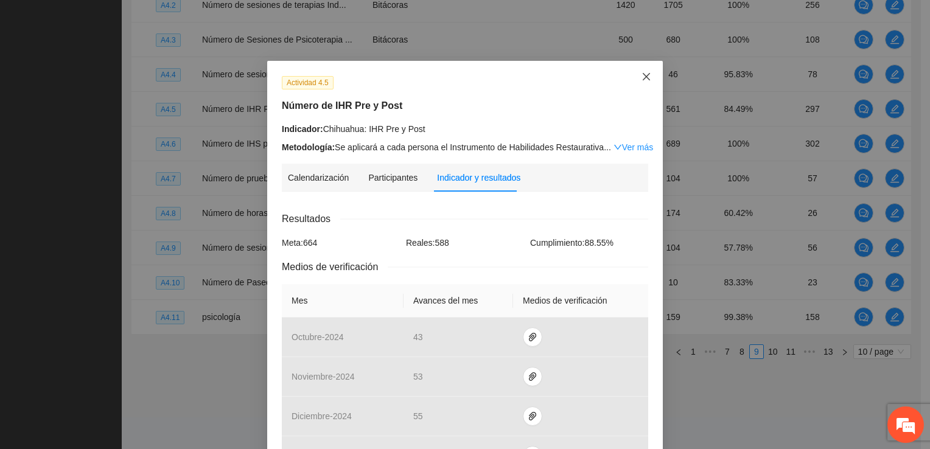
click at [452, 79] on icon "close" at bounding box center [647, 77] width 10 height 10
